Goal: Task Accomplishment & Management: Manage account settings

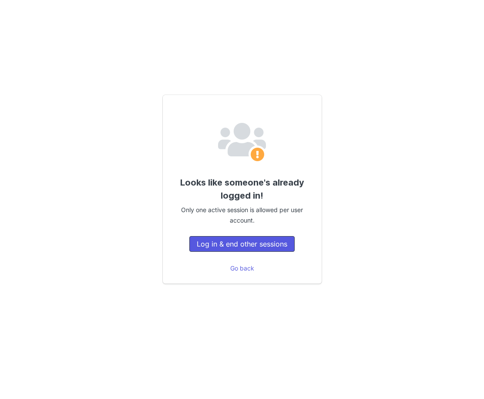
click at [232, 240] on button "Log in & end other sessions" at bounding box center [241, 244] width 105 height 16
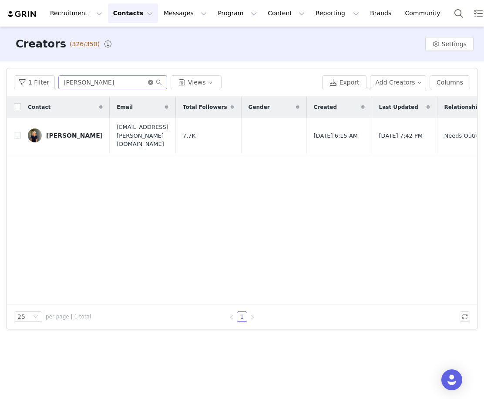
click at [148, 82] on icon "icon: close-circle" at bounding box center [150, 82] width 5 height 5
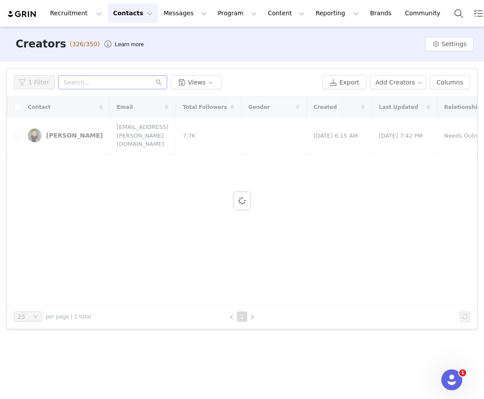
click at [133, 10] on button "Contacts Contacts" at bounding box center [133, 13] width 50 height 20
click at [133, 36] on div "Creators" at bounding box center [136, 38] width 58 height 9
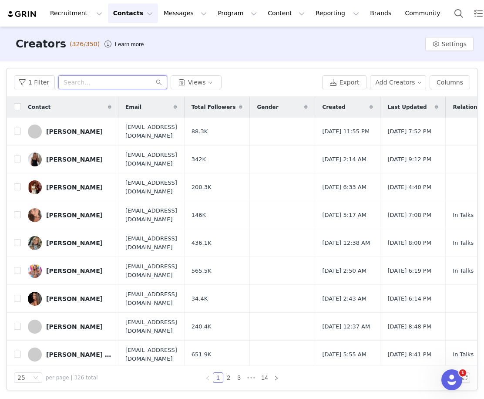
click at [112, 84] on input "text" at bounding box center [112, 82] width 109 height 14
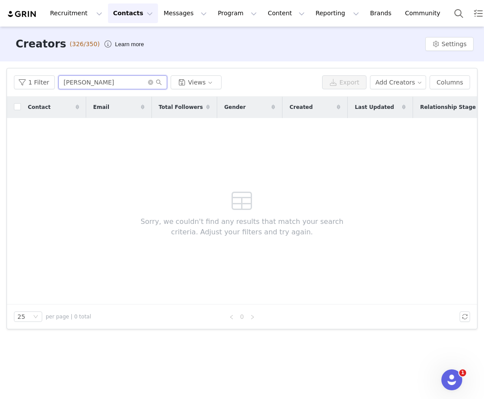
click at [147, 86] on input "[PERSON_NAME]" at bounding box center [112, 82] width 109 height 14
type input "[PERSON_NAME]"
click at [148, 80] on icon "icon: close-circle" at bounding box center [150, 82] width 5 height 5
click at [122, 84] on input "text" at bounding box center [112, 82] width 109 height 14
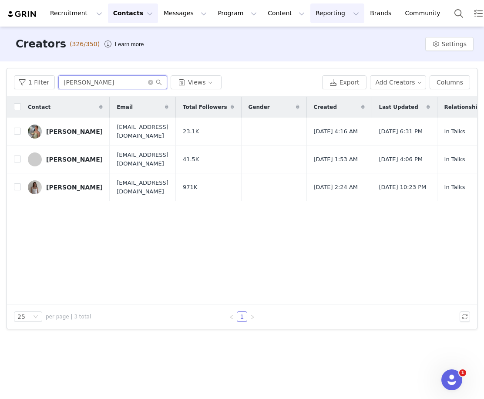
type input "[PERSON_NAME]"
click at [149, 80] on icon "icon: close-circle" at bounding box center [150, 82] width 5 height 5
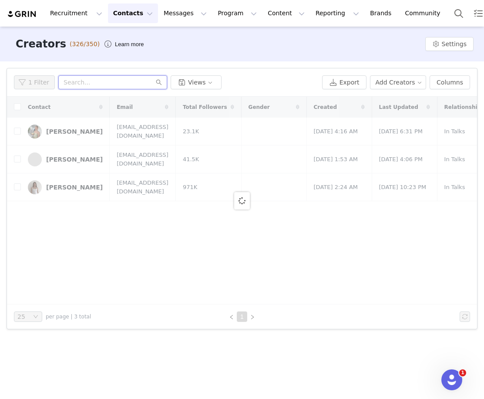
click at [120, 83] on input "text" at bounding box center [112, 82] width 109 height 14
